Goal: Task Accomplishment & Management: Manage account settings

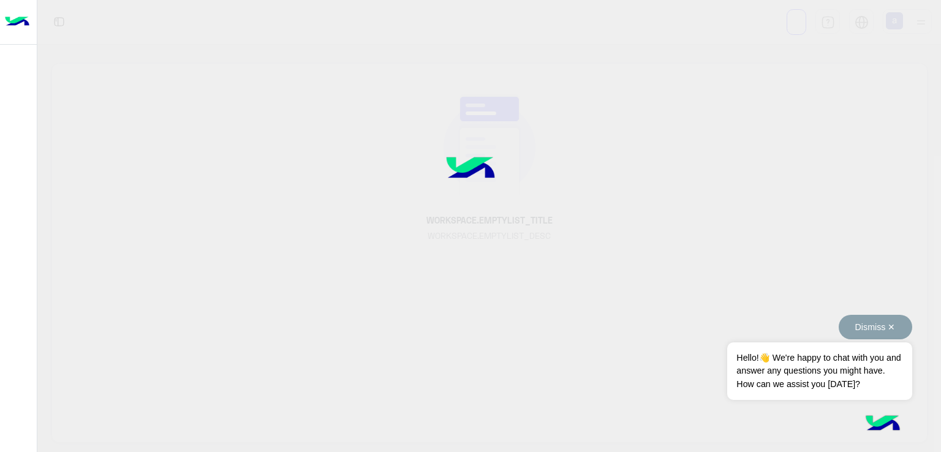
click at [894, 328] on button "Dismiss ✕" at bounding box center [874, 327] width 73 height 24
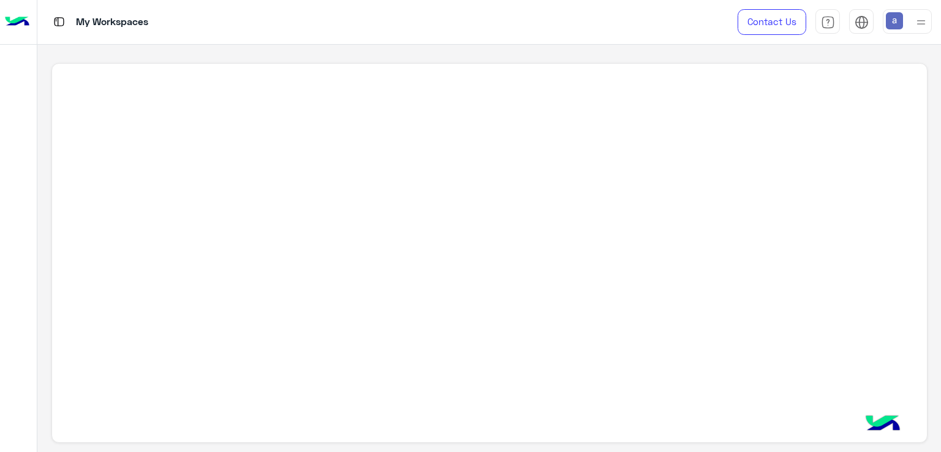
click at [103, 28] on p "My Workspaces" at bounding box center [112, 22] width 72 height 17
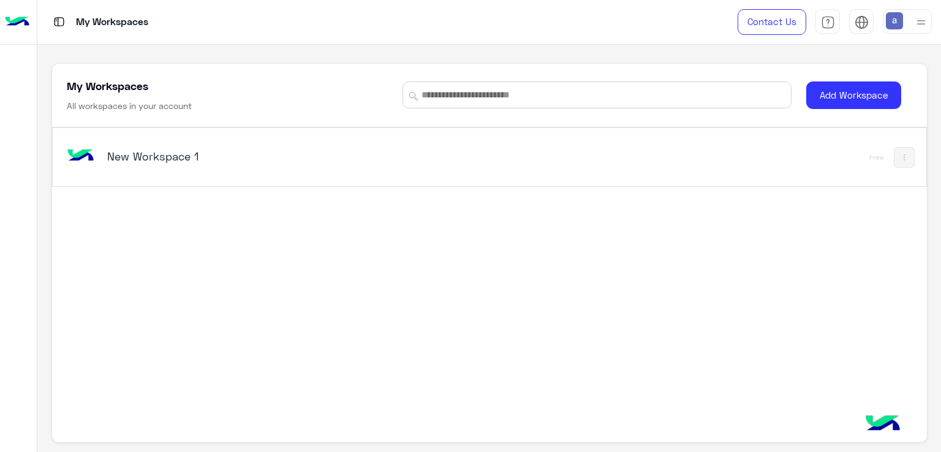
click at [179, 160] on h5 "New Workspace 1" at bounding box center [260, 156] width 306 height 15
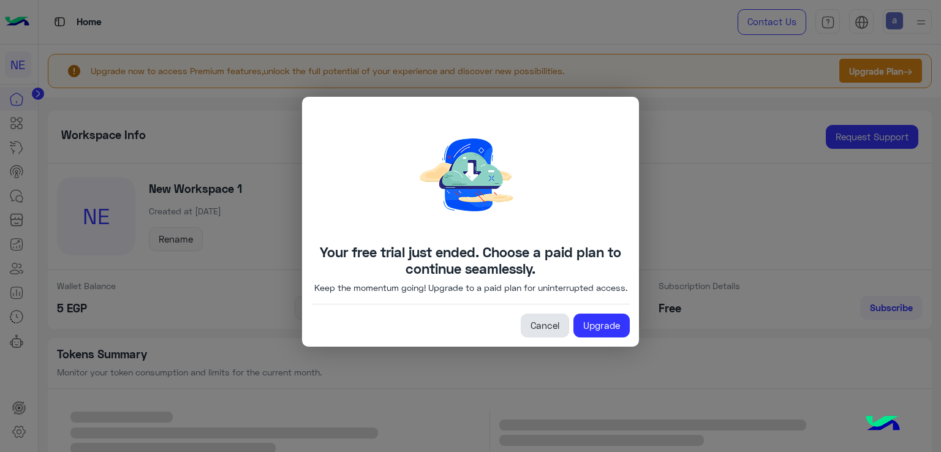
click at [557, 336] on link "Cancel" at bounding box center [545, 326] width 48 height 24
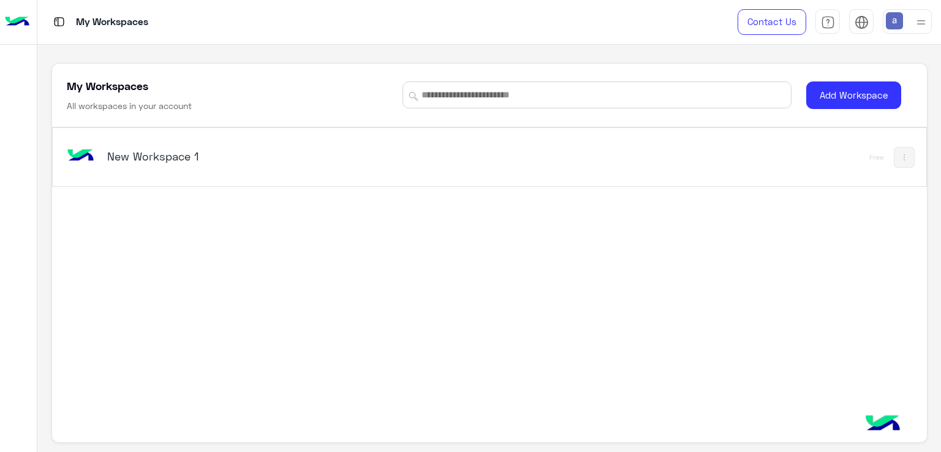
click at [928, 23] on img at bounding box center [920, 22] width 15 height 15
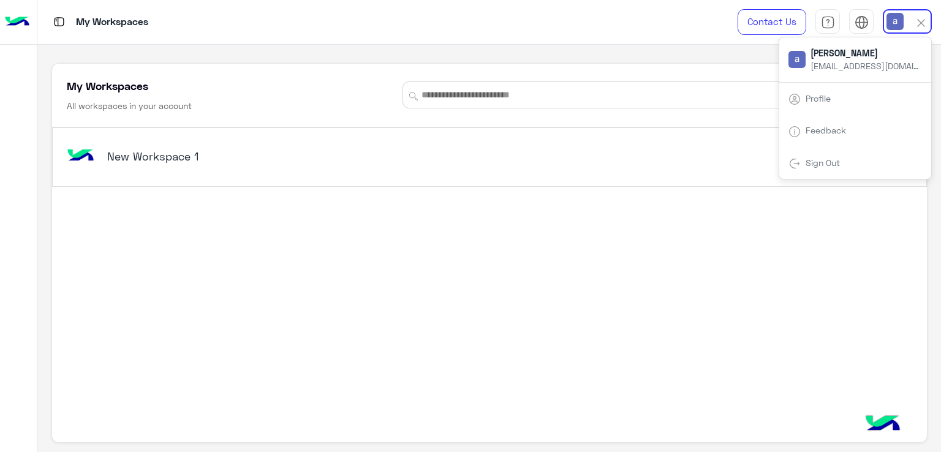
click at [848, 158] on div "Sign Out" at bounding box center [855, 163] width 152 height 32
click at [816, 160] on link "Sign Out" at bounding box center [822, 162] width 34 height 10
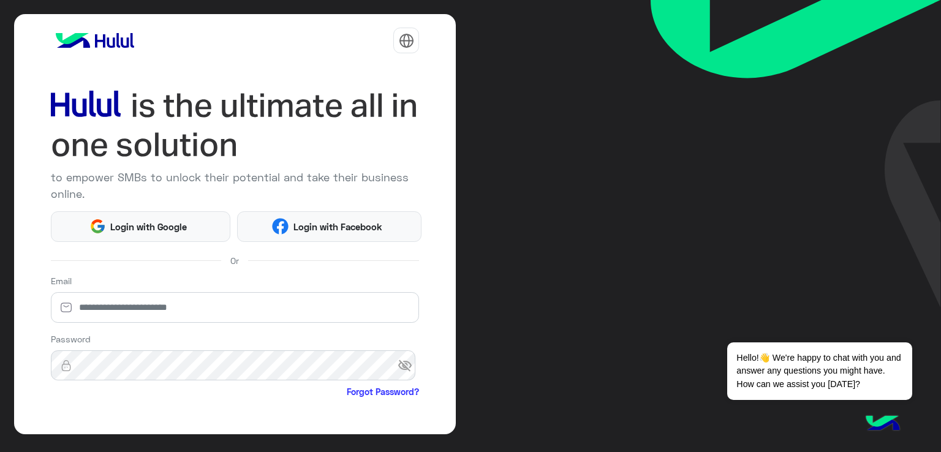
scroll to position [100, 0]
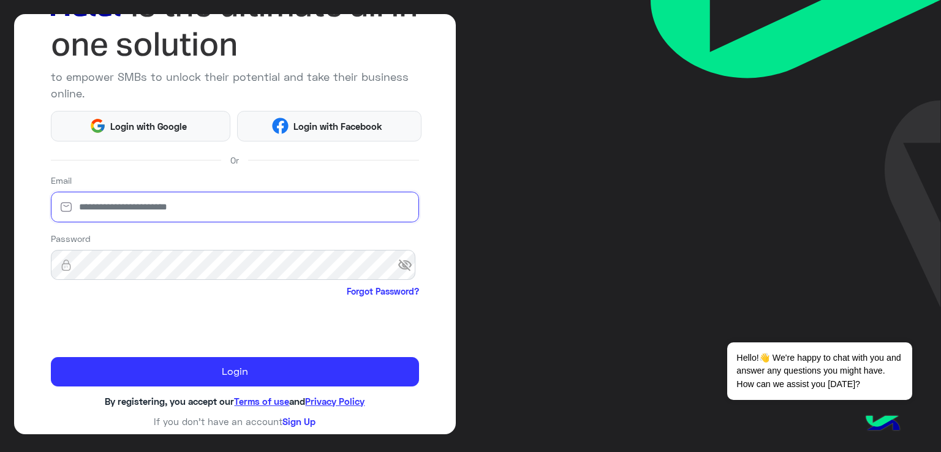
click at [156, 201] on input "email" at bounding box center [235, 207] width 369 height 31
type input "**********"
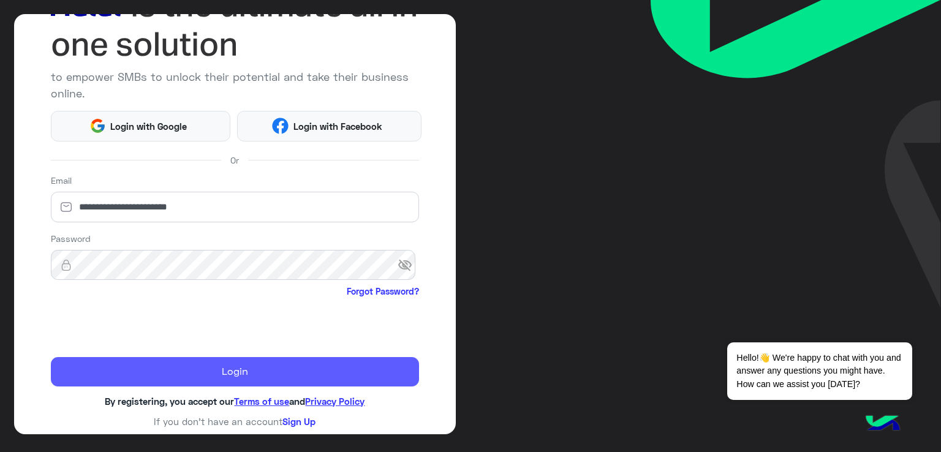
click at [277, 369] on button "Login" at bounding box center [235, 371] width 369 height 29
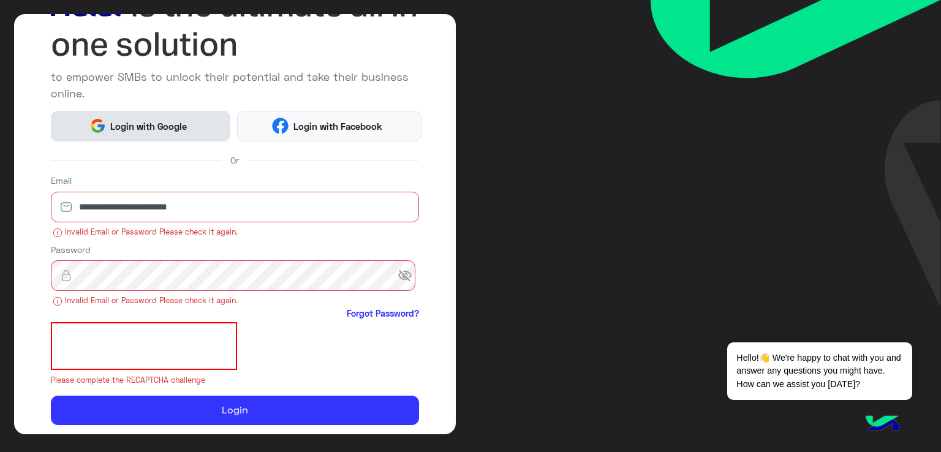
click at [191, 137] on button "Login with Google" at bounding box center [140, 126] width 179 height 31
